Goal: Information Seeking & Learning: Compare options

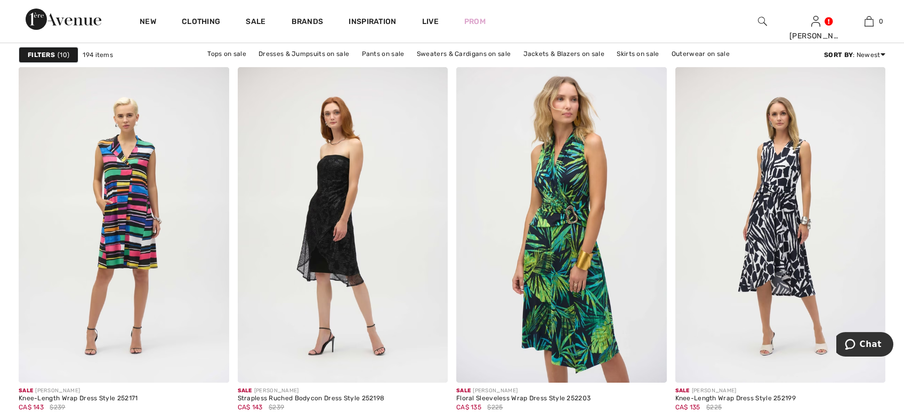
scroll to position [4568, 0]
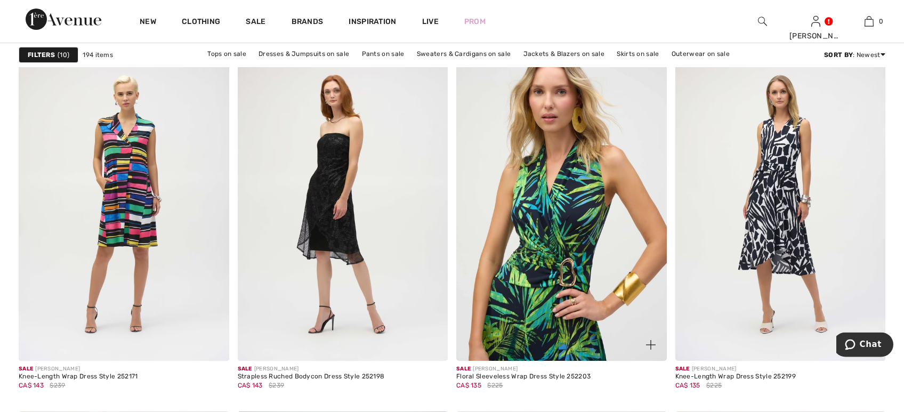
click at [595, 236] on img at bounding box center [561, 203] width 211 height 316
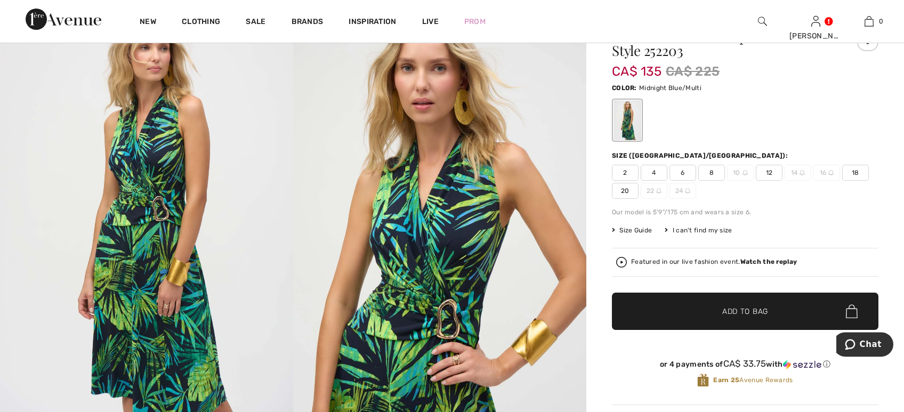
scroll to position [30, 0]
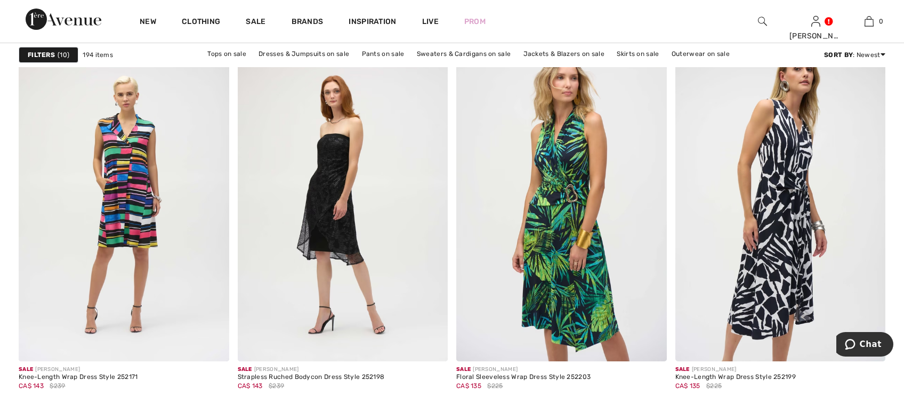
click at [798, 204] on img at bounding box center [781, 204] width 211 height 316
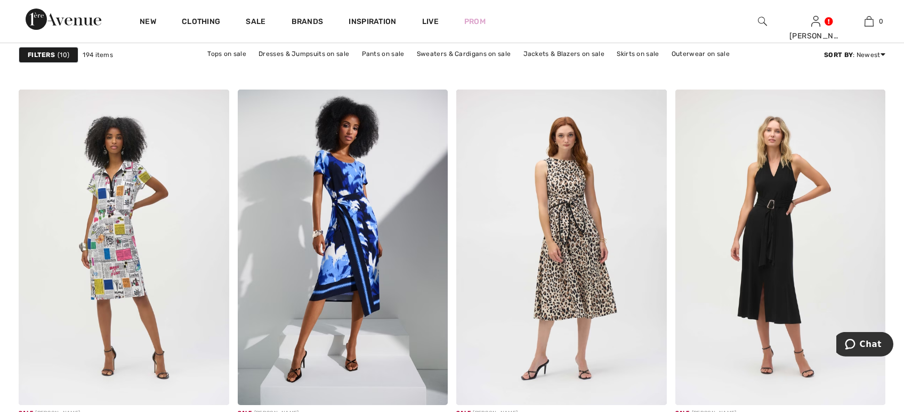
scroll to position [4919, 0]
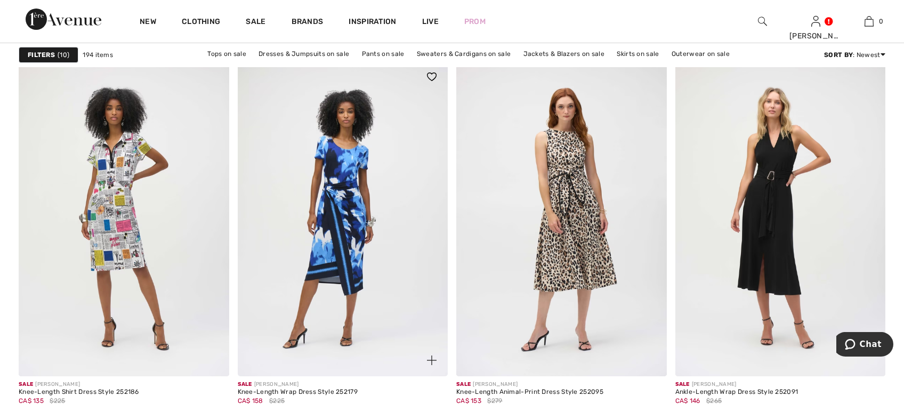
click at [374, 223] on img at bounding box center [343, 219] width 211 height 316
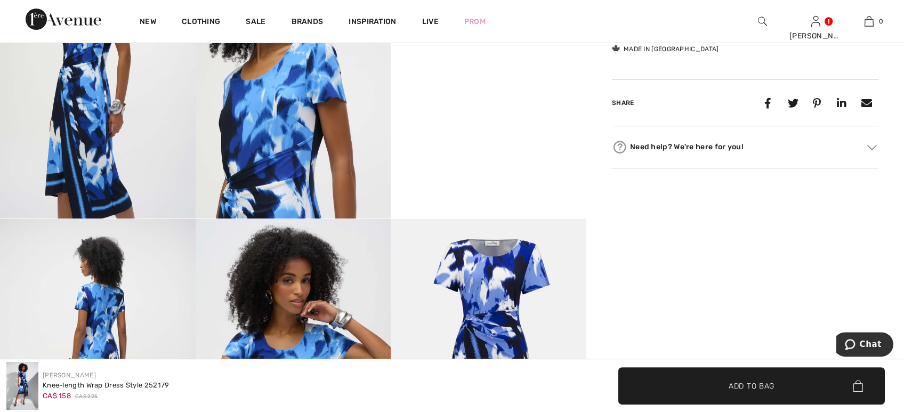
scroll to position [565, 0]
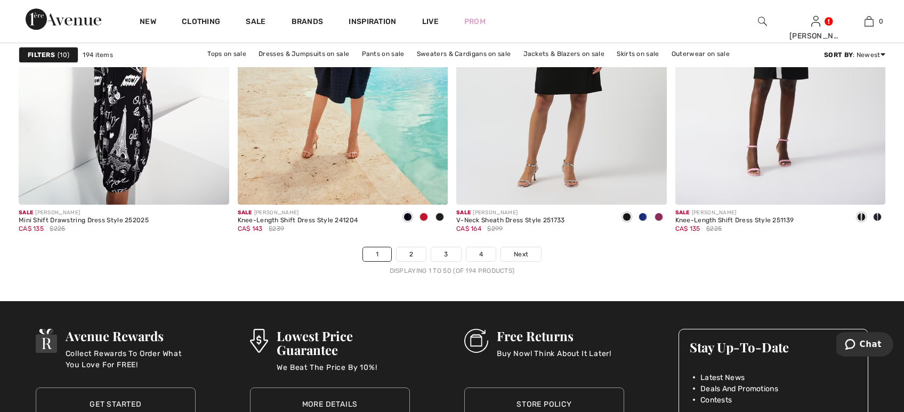
scroll to position [5443, 0]
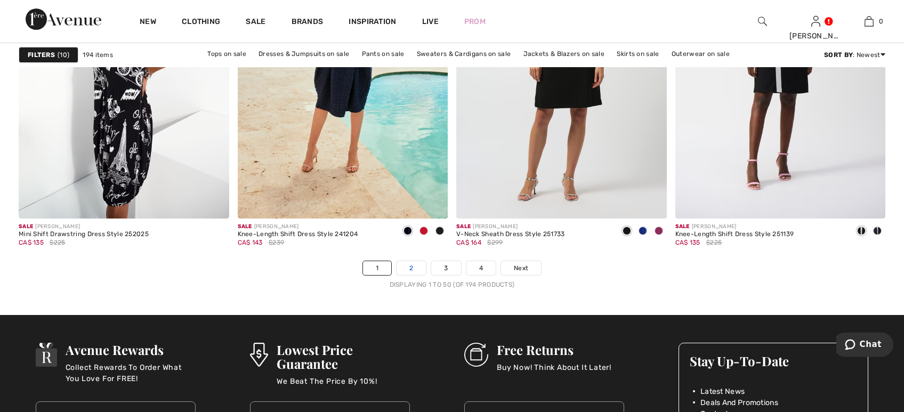
click at [408, 272] on link "2" at bounding box center [411, 268] width 29 height 14
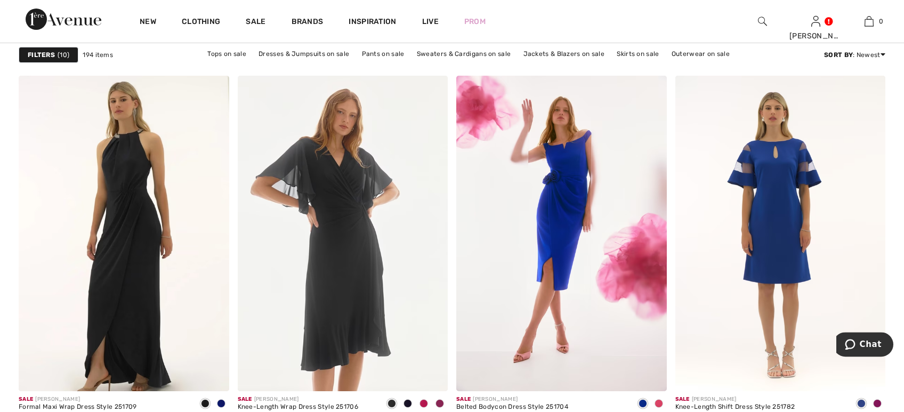
scroll to position [1211, 0]
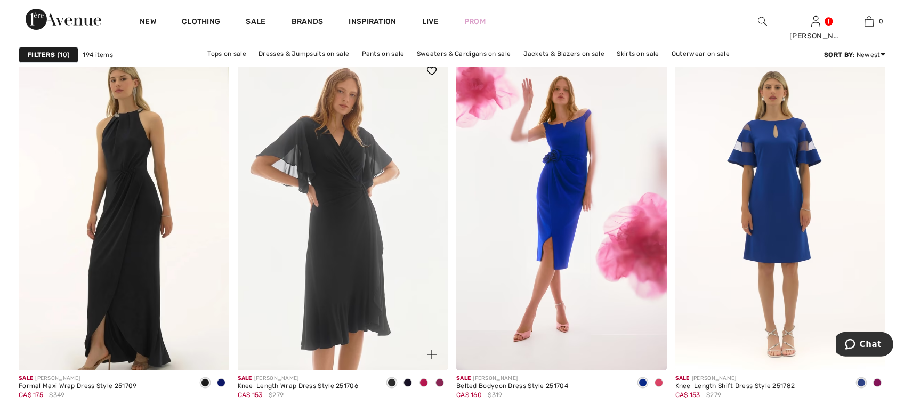
click at [422, 383] on span at bounding box center [424, 383] width 9 height 9
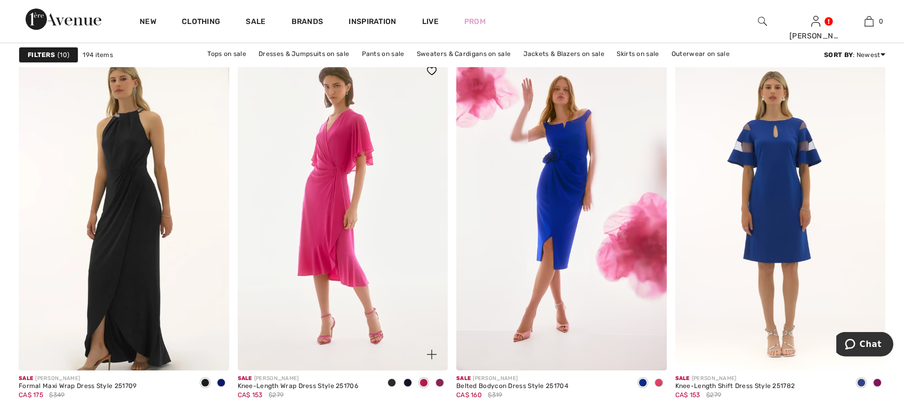
click at [440, 382] on span at bounding box center [440, 383] width 9 height 9
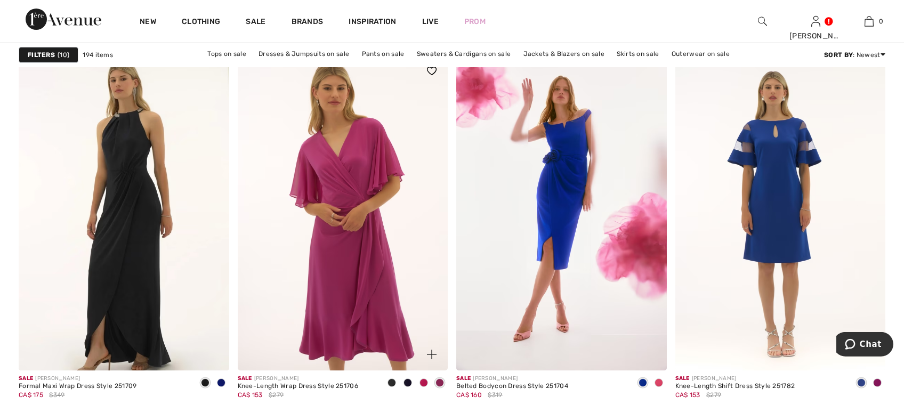
click at [407, 382] on span at bounding box center [408, 383] width 9 height 9
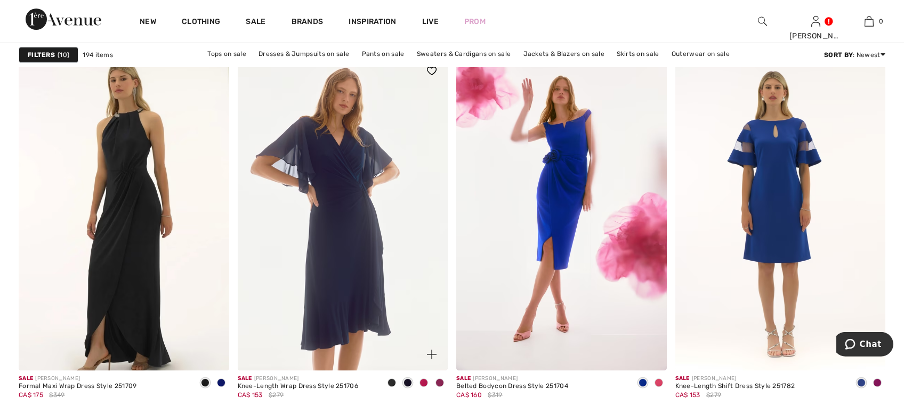
click at [393, 382] on span at bounding box center [392, 383] width 9 height 9
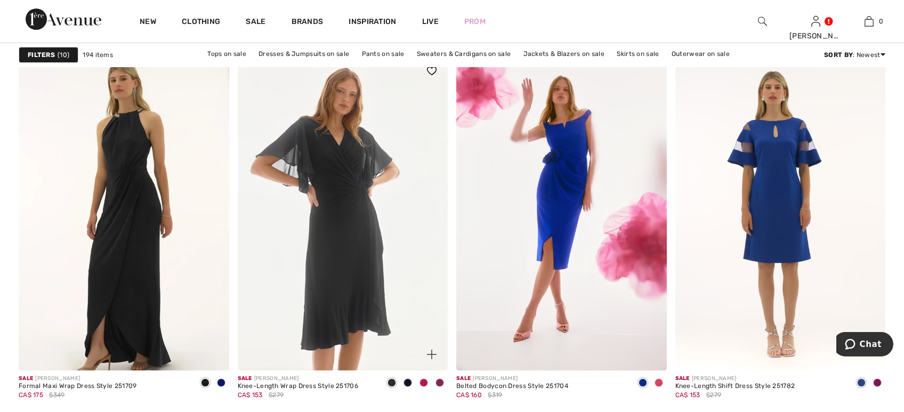
click at [364, 264] on img at bounding box center [343, 213] width 211 height 316
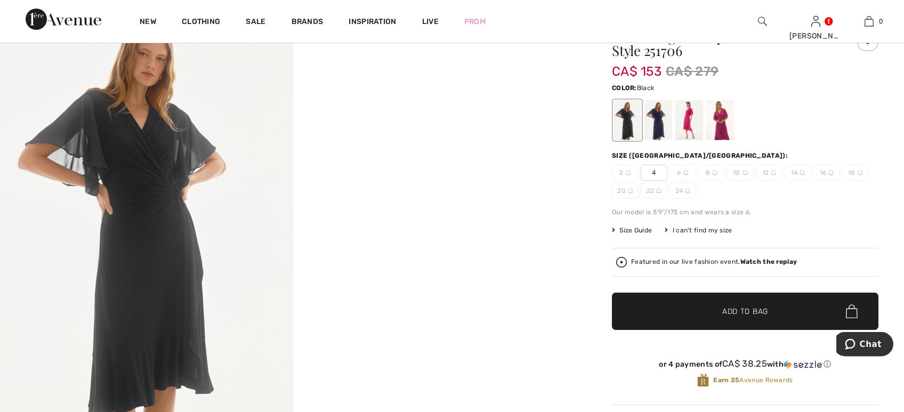
scroll to position [57, 0]
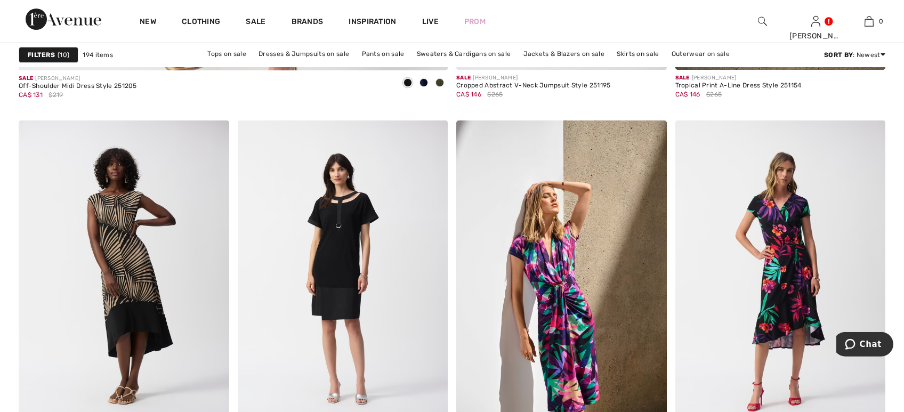
scroll to position [3636, 0]
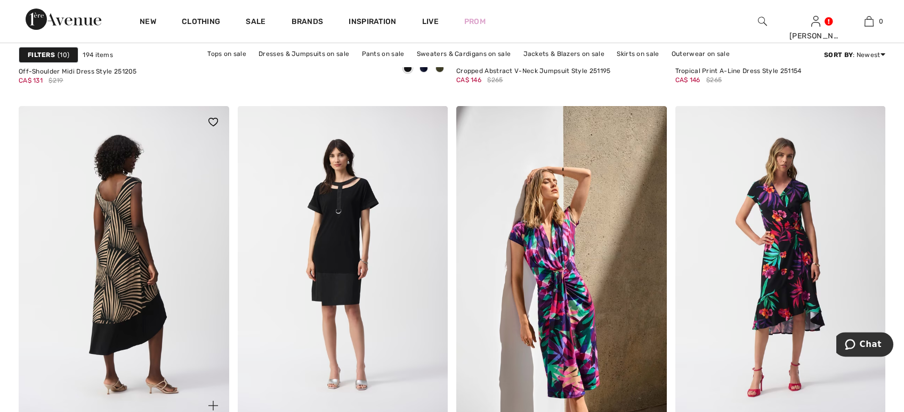
click at [115, 246] on img at bounding box center [124, 264] width 211 height 316
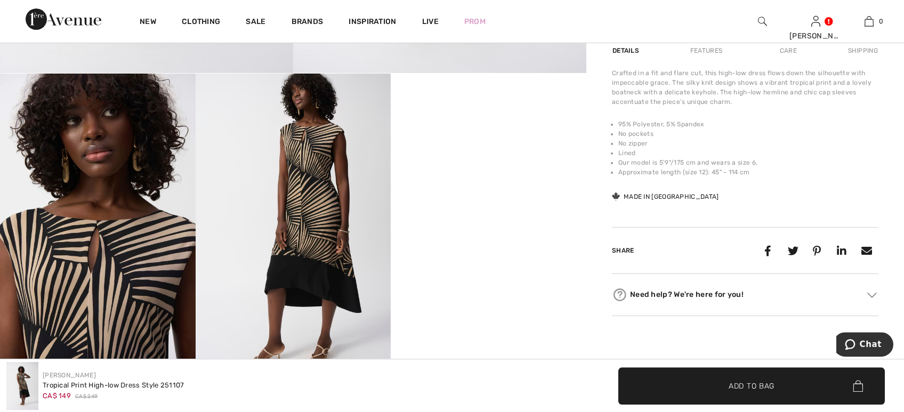
scroll to position [427, 0]
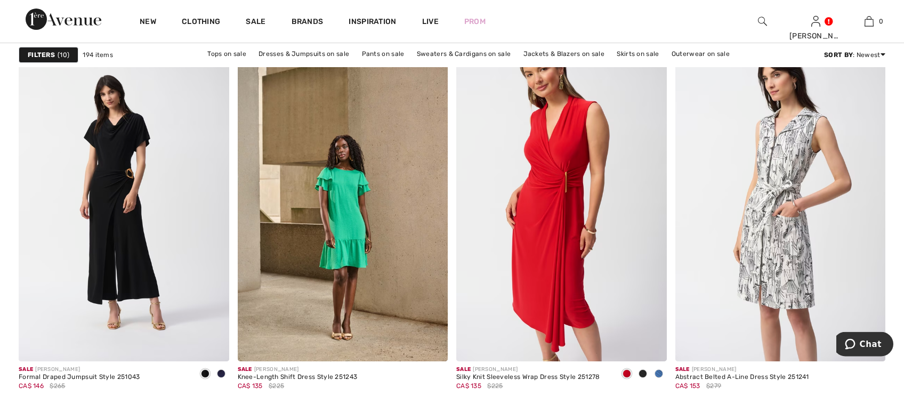
scroll to position [4561, 0]
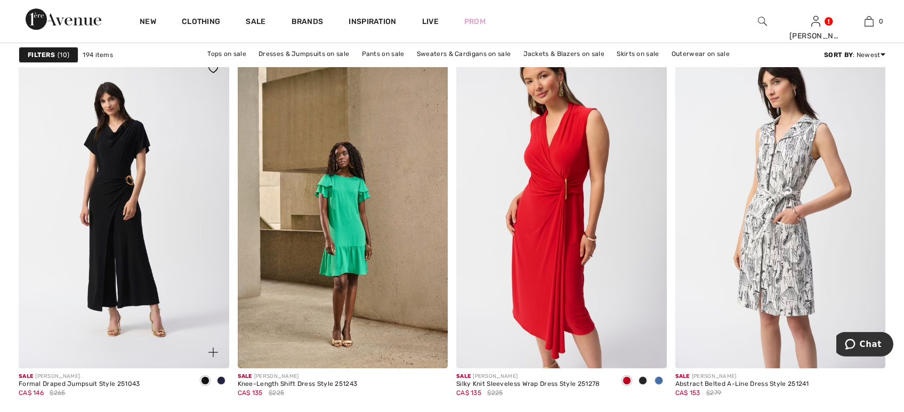
click at [220, 381] on span at bounding box center [221, 380] width 9 height 9
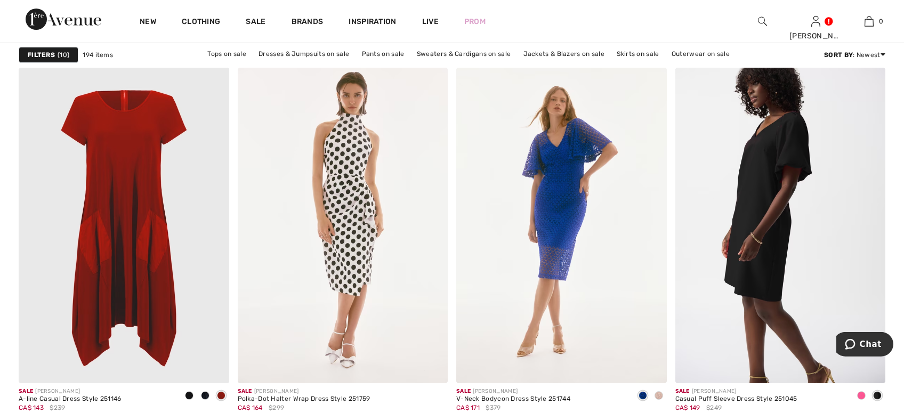
scroll to position [4927, 0]
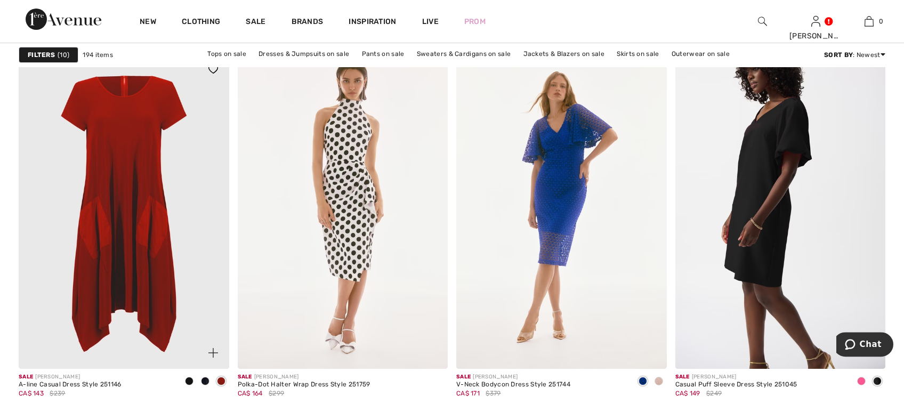
click at [204, 378] on span at bounding box center [205, 381] width 9 height 9
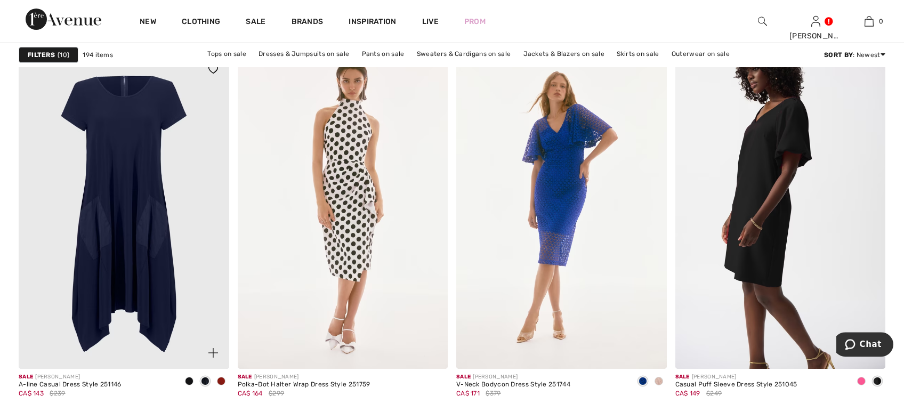
click at [189, 381] on span at bounding box center [189, 381] width 9 height 9
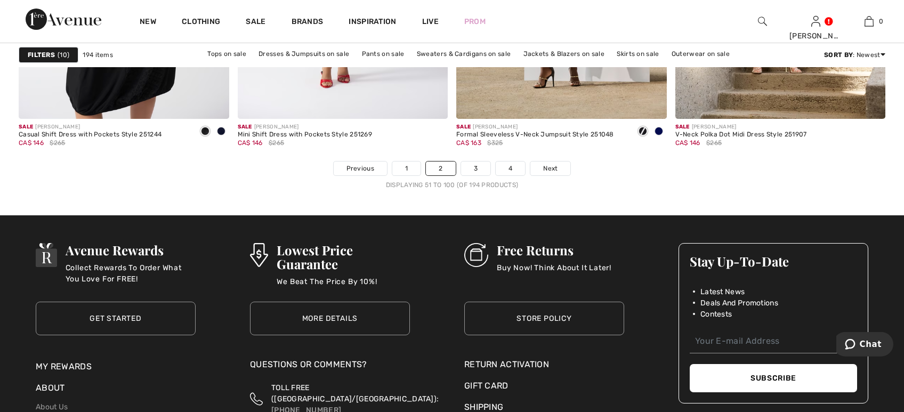
scroll to position [5514, 0]
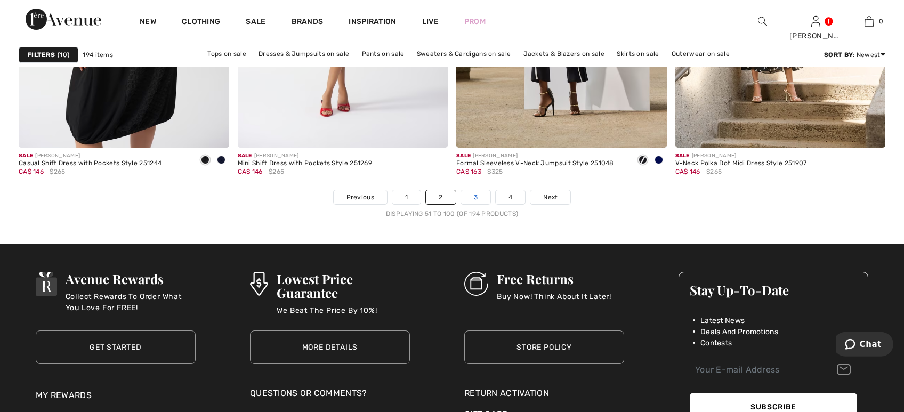
click at [473, 197] on link "3" at bounding box center [475, 197] width 29 height 14
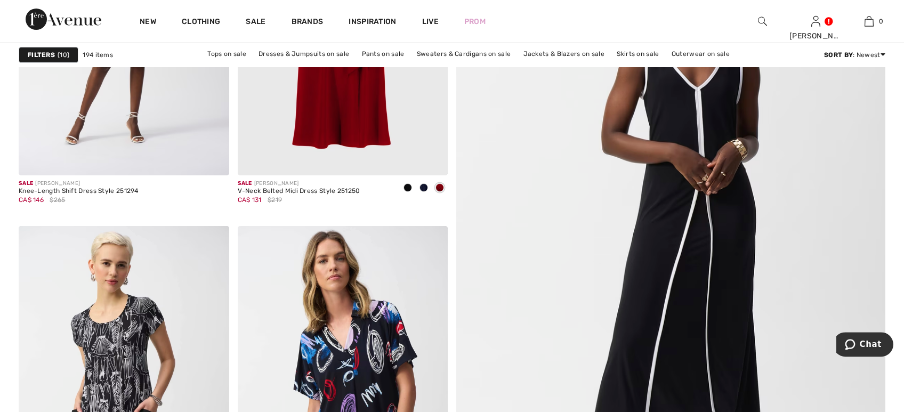
scroll to position [265, 0]
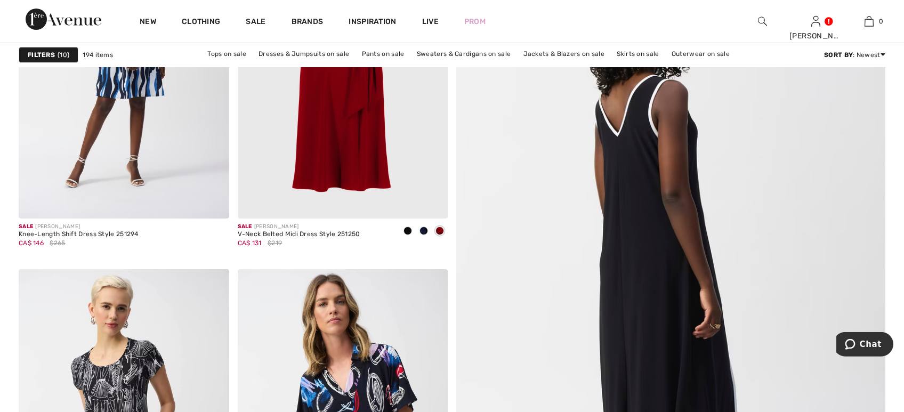
click at [693, 157] on img at bounding box center [671, 289] width 515 height 773
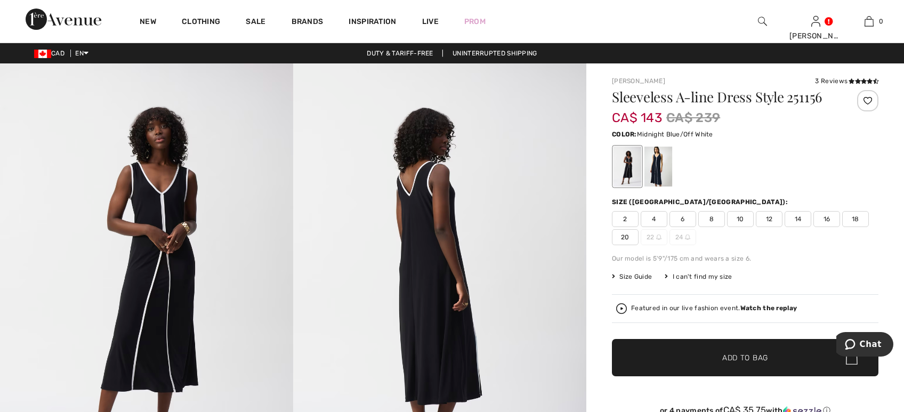
click at [662, 170] on div at bounding box center [659, 167] width 28 height 40
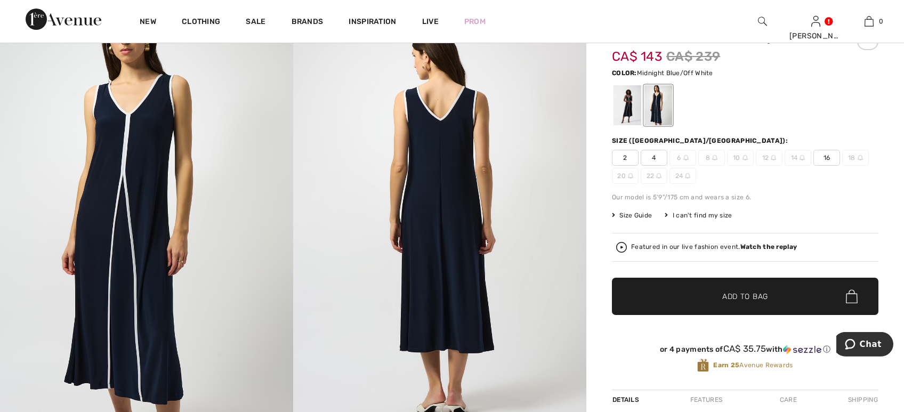
scroll to position [9, 0]
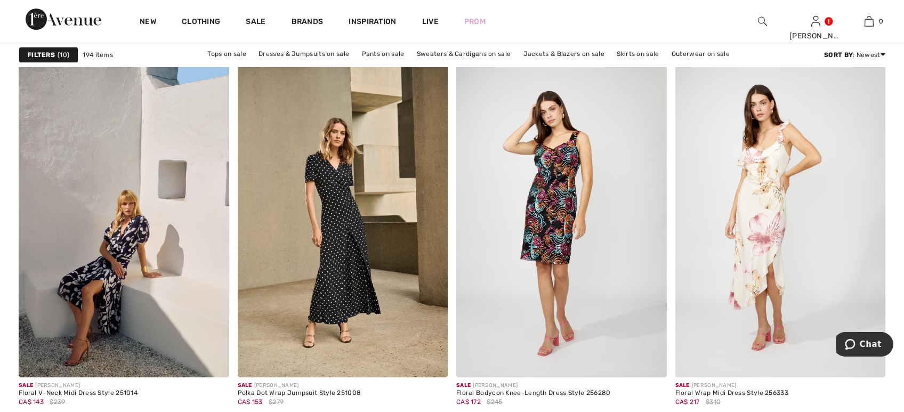
scroll to position [1219, 0]
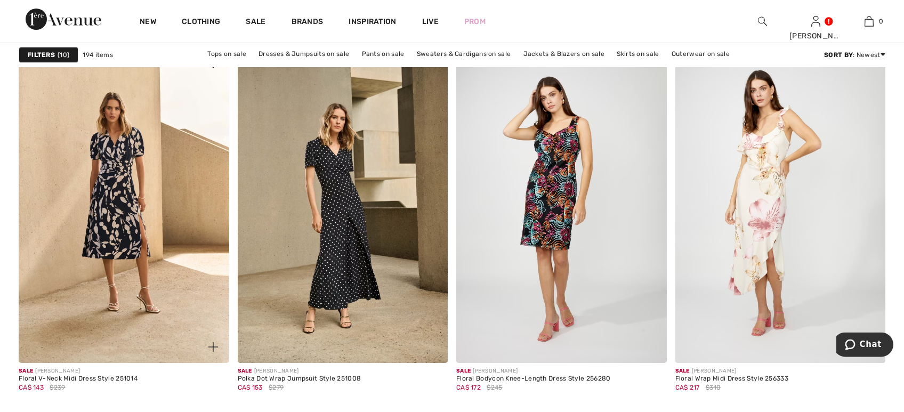
click at [119, 228] on img at bounding box center [124, 205] width 211 height 316
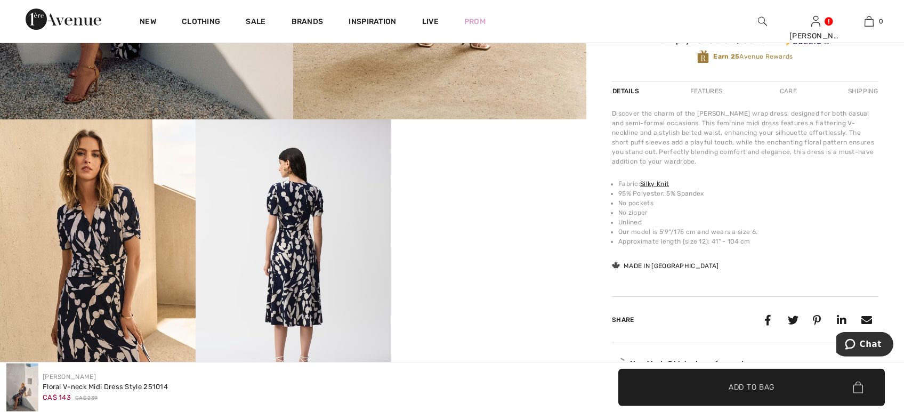
scroll to position [483, 0]
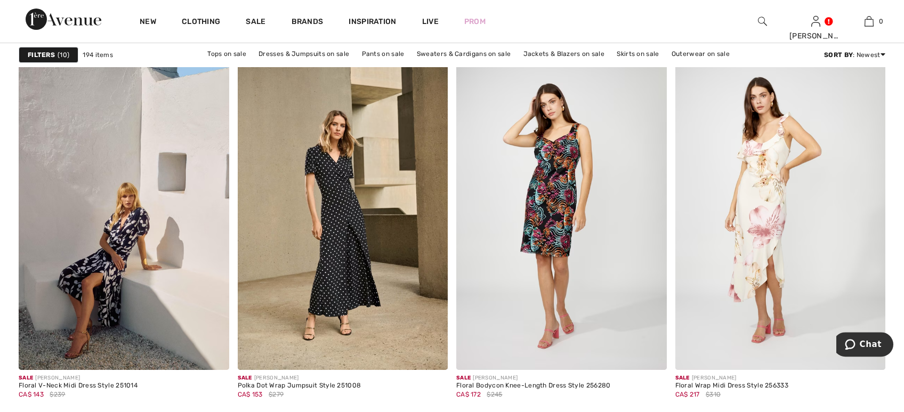
scroll to position [1205, 0]
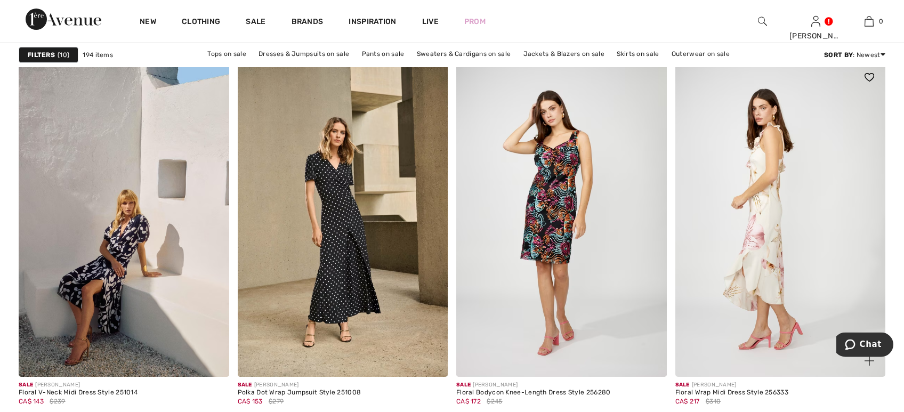
click at [773, 195] on img at bounding box center [781, 219] width 211 height 316
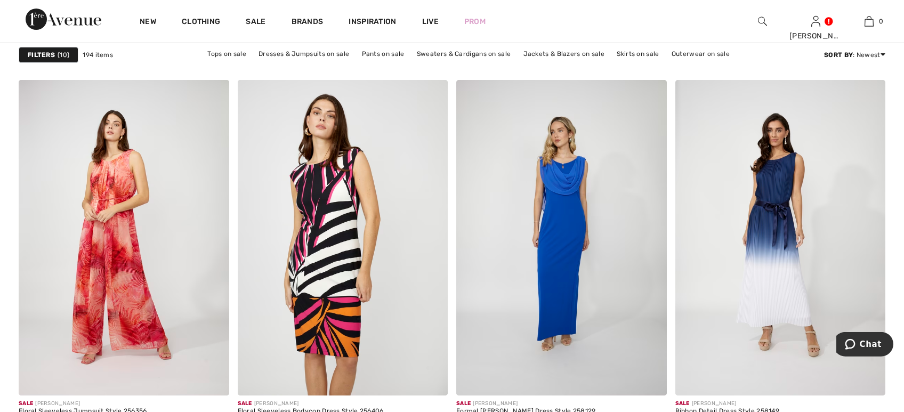
scroll to position [1707, 0]
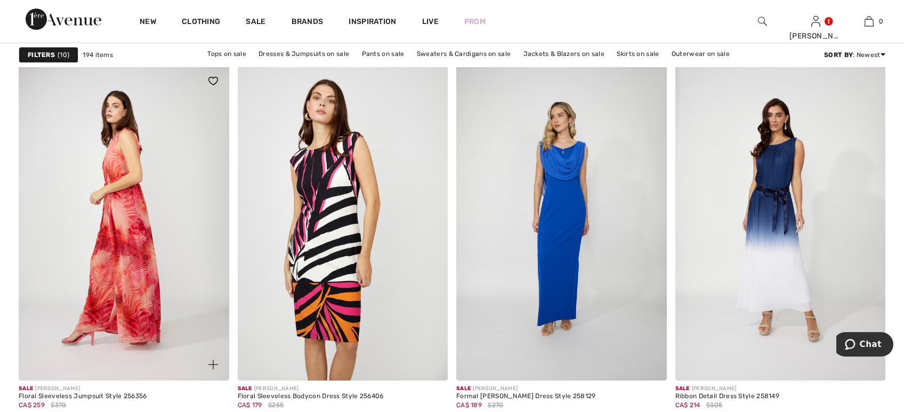
click at [119, 234] on img at bounding box center [124, 223] width 211 height 316
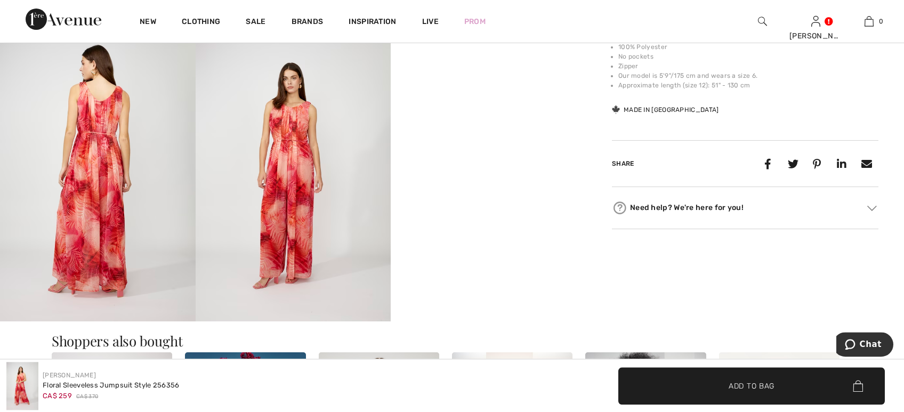
scroll to position [460, 0]
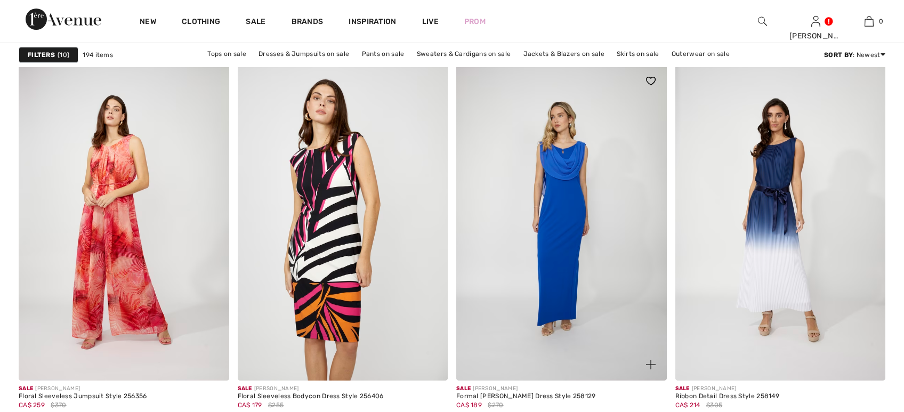
scroll to position [1707, 0]
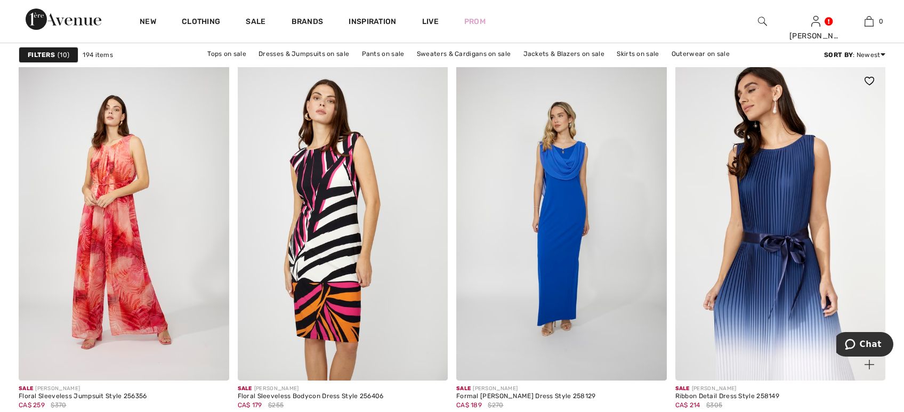
click at [825, 208] on img at bounding box center [781, 223] width 211 height 316
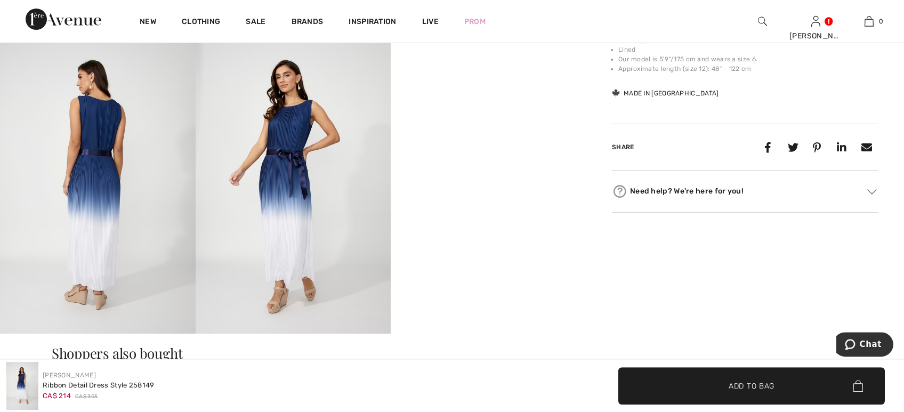
scroll to position [460, 0]
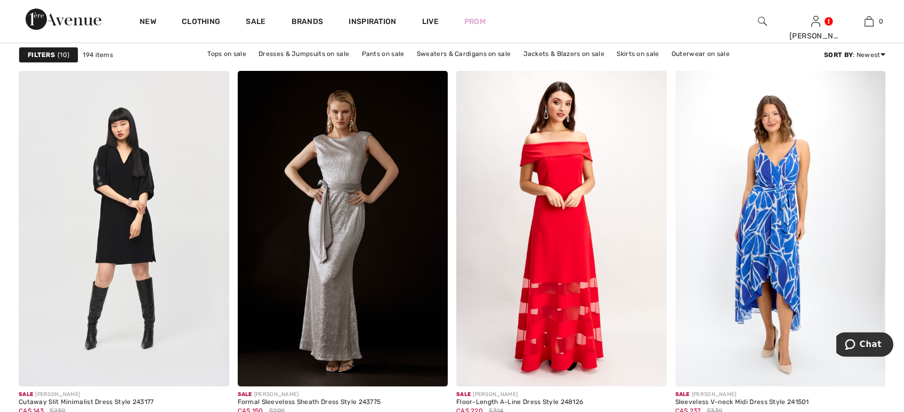
scroll to position [4052, 0]
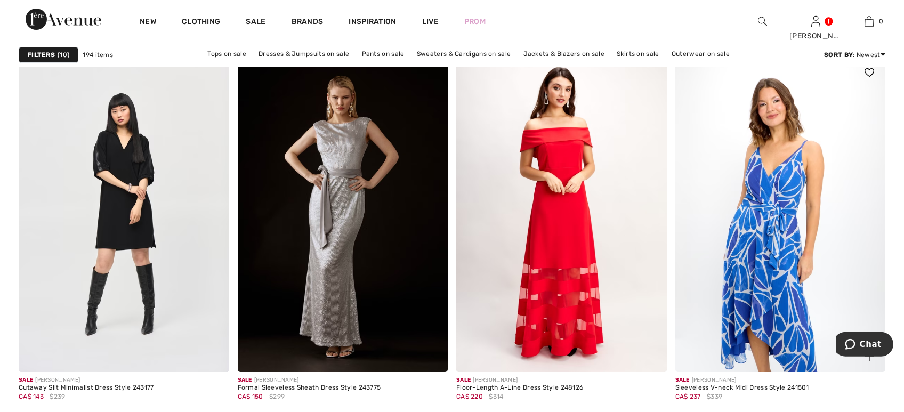
click at [807, 250] on img at bounding box center [781, 215] width 211 height 316
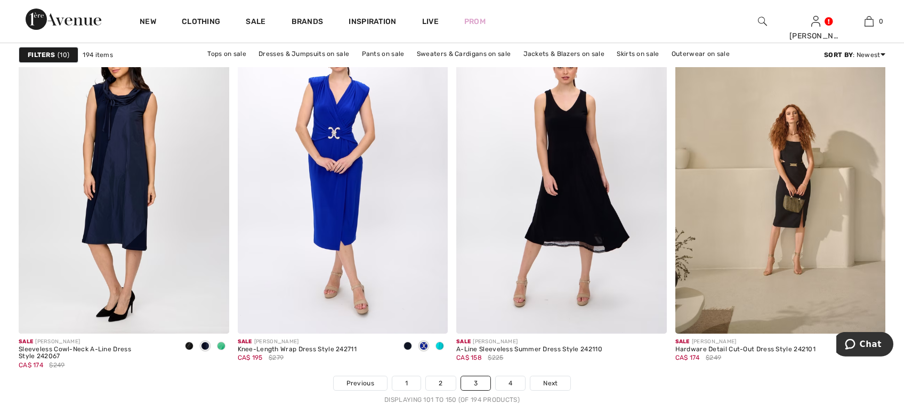
scroll to position [5314, 0]
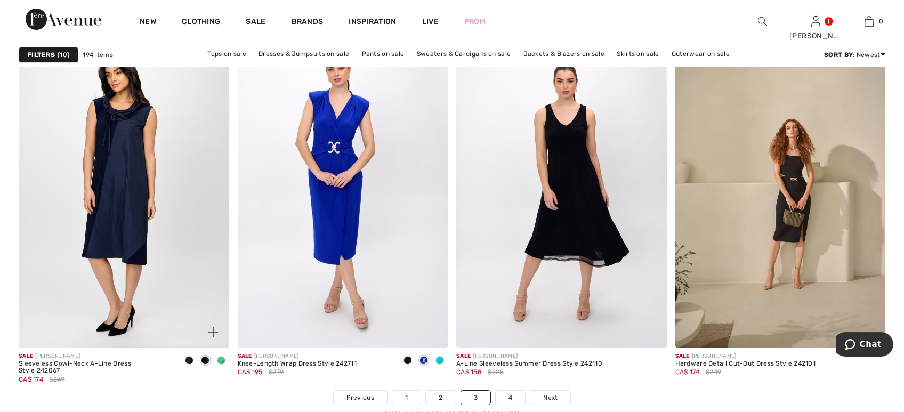
click at [220, 357] on span at bounding box center [221, 360] width 9 height 9
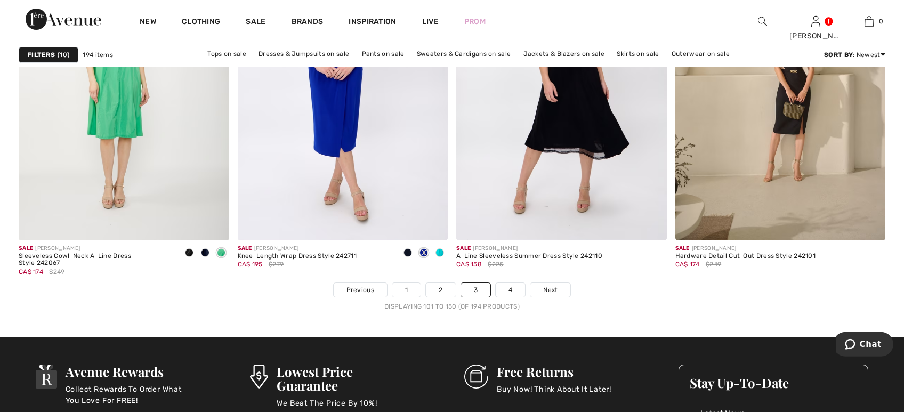
scroll to position [5486, 0]
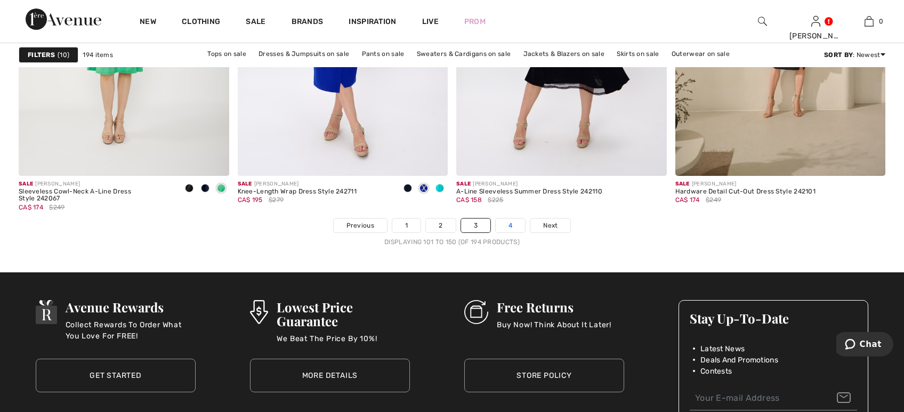
click at [513, 228] on link "4" at bounding box center [510, 226] width 29 height 14
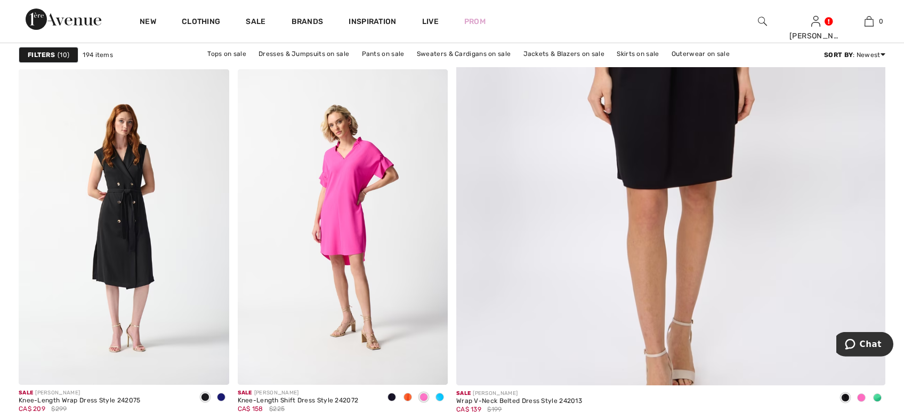
scroll to position [479, 0]
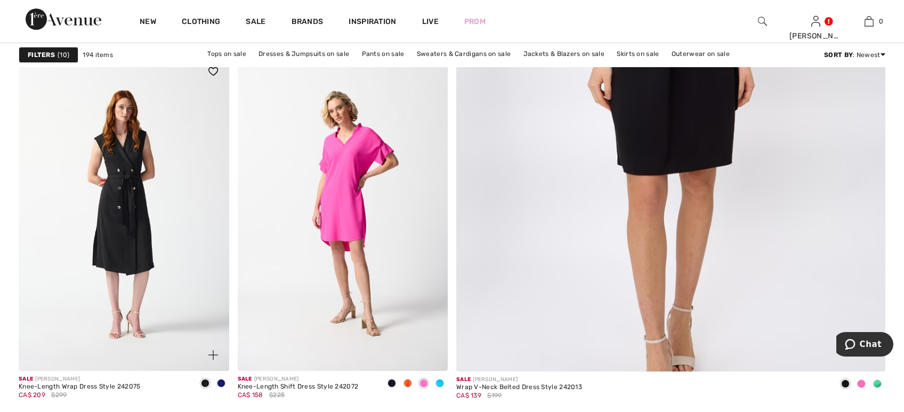
click at [220, 383] on span at bounding box center [221, 383] width 9 height 9
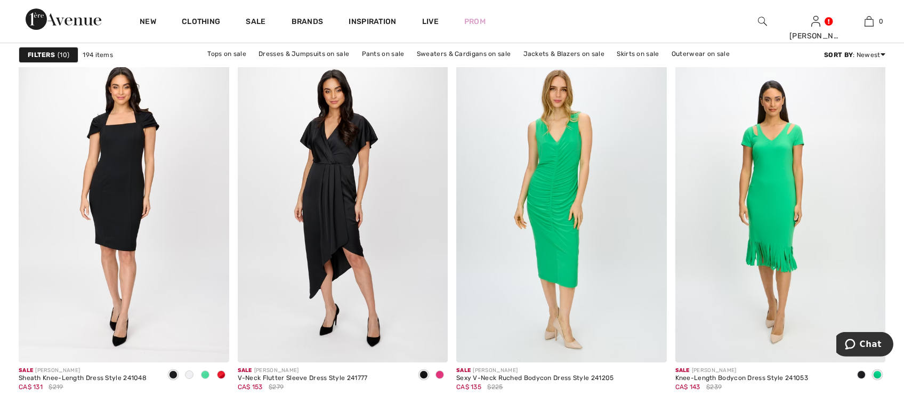
scroll to position [2104, 0]
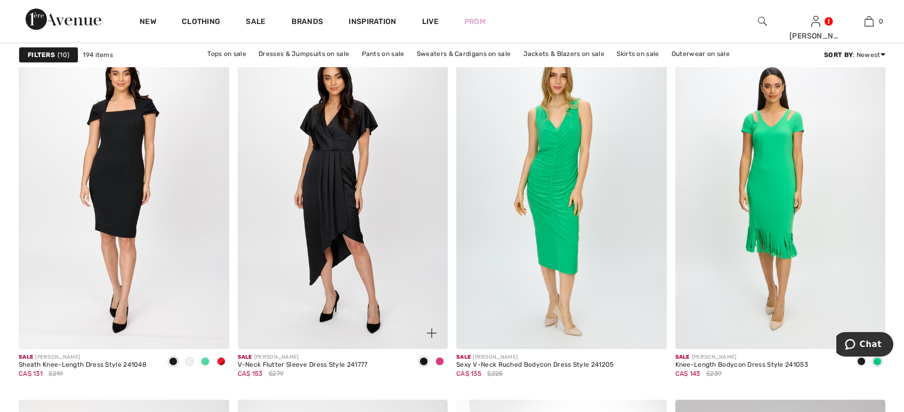
click at [437, 361] on span at bounding box center [440, 361] width 9 height 9
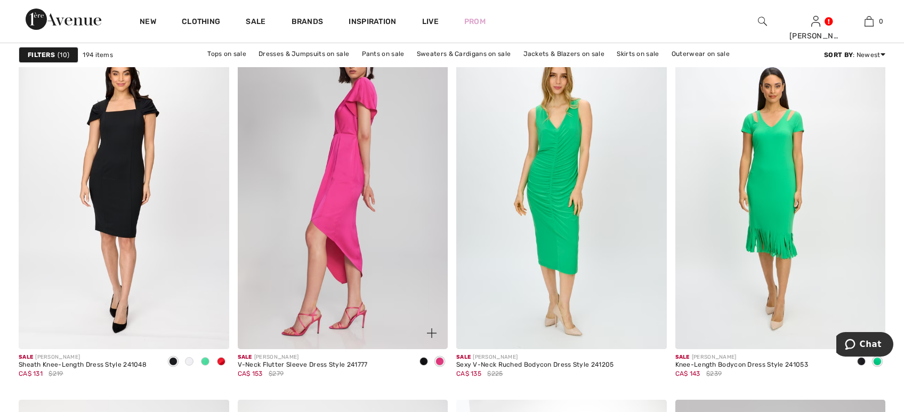
click at [353, 192] on img at bounding box center [343, 192] width 211 height 316
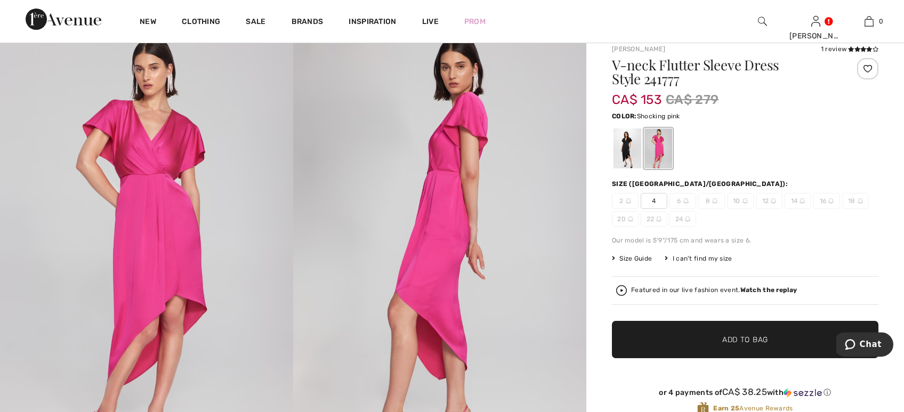
scroll to position [27, 0]
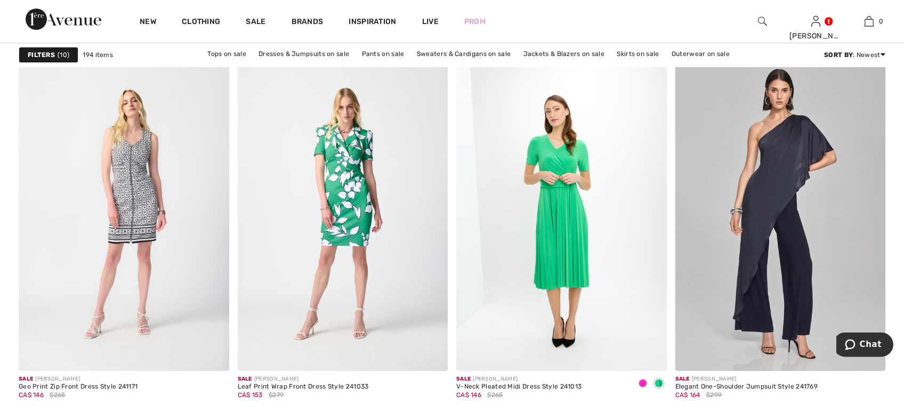
scroll to position [2455, 0]
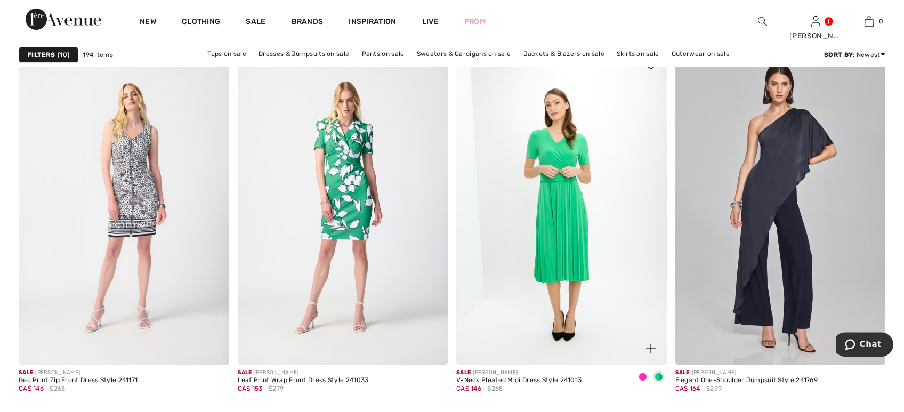
click at [642, 375] on span at bounding box center [643, 377] width 9 height 9
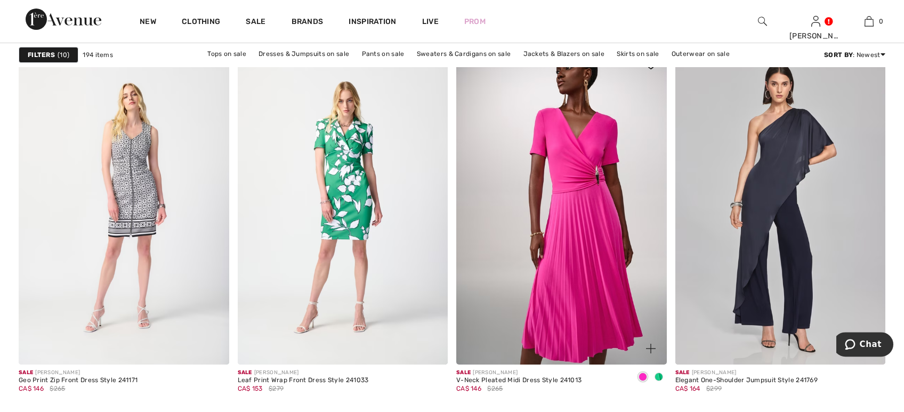
click at [586, 255] on img at bounding box center [561, 207] width 211 height 316
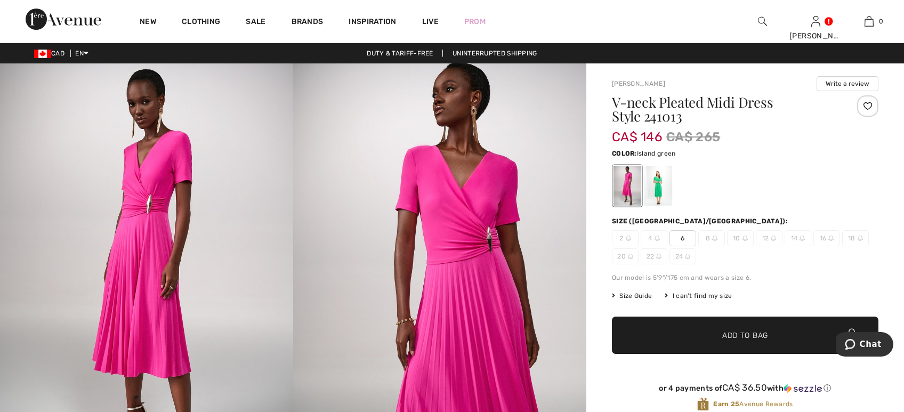
click at [664, 194] on div at bounding box center [659, 186] width 28 height 40
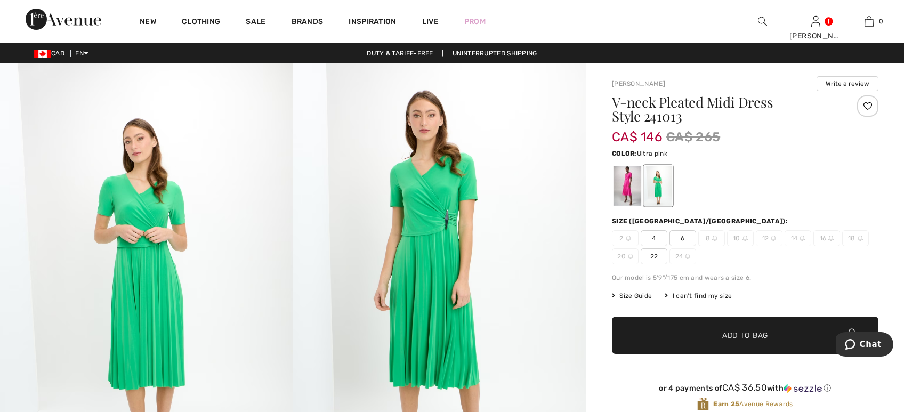
click at [633, 191] on div at bounding box center [628, 186] width 28 height 40
